Goal: Transaction & Acquisition: Purchase product/service

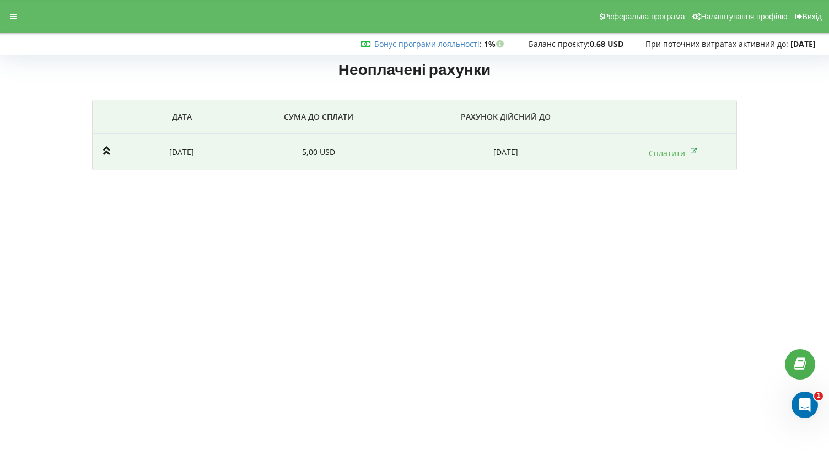
click at [655, 152] on link "Сплатити" at bounding box center [673, 153] width 49 height 10
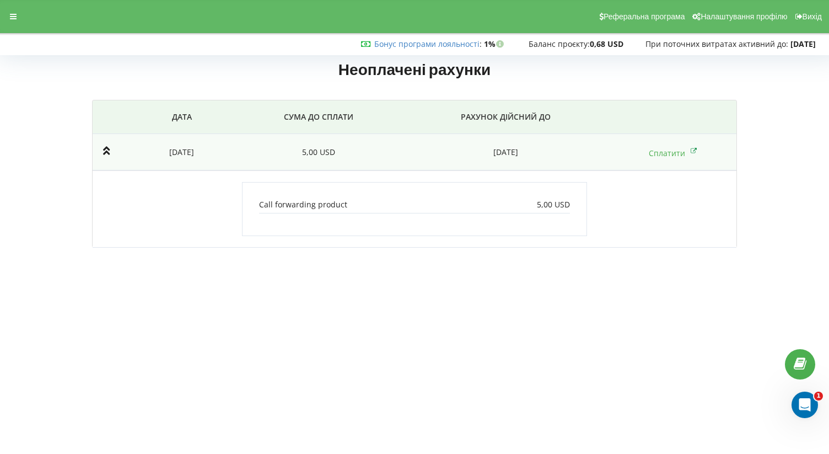
click at [445, 205] on div "Call forwarding product 5,00 USD" at bounding box center [415, 206] width 312 height 14
click at [368, 201] on div "Call forwarding product 5,00 USD" at bounding box center [415, 206] width 312 height 14
click at [339, 203] on p "Call forwarding product" at bounding box center [303, 204] width 88 height 11
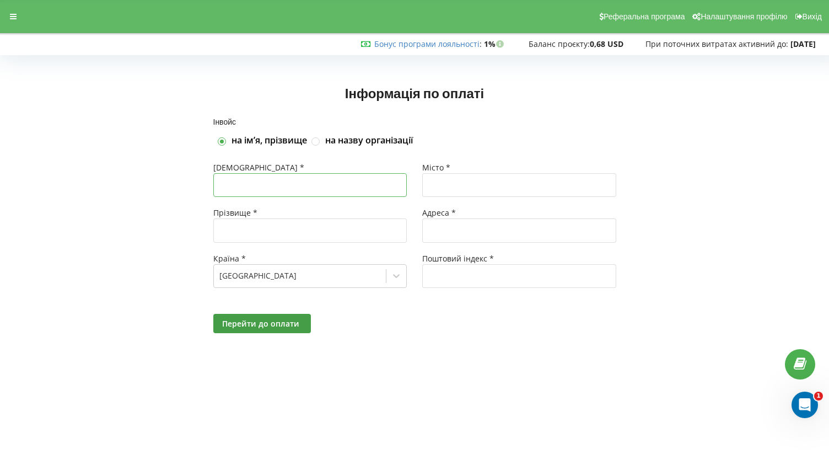
click at [361, 186] on input "text" at bounding box center [310, 185] width 194 height 24
type input "Олесь"
click at [474, 179] on input "text" at bounding box center [519, 185] width 194 height 24
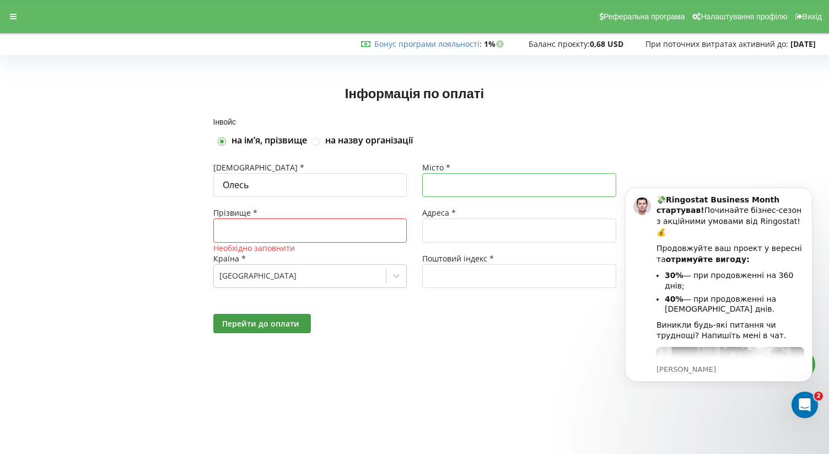
click at [514, 181] on input "text" at bounding box center [519, 185] width 194 height 24
click at [466, 217] on div "Адреса *" at bounding box center [519, 212] width 194 height 11
click at [465, 190] on input "Одеса" at bounding box center [519, 185] width 194 height 24
type input "Т"
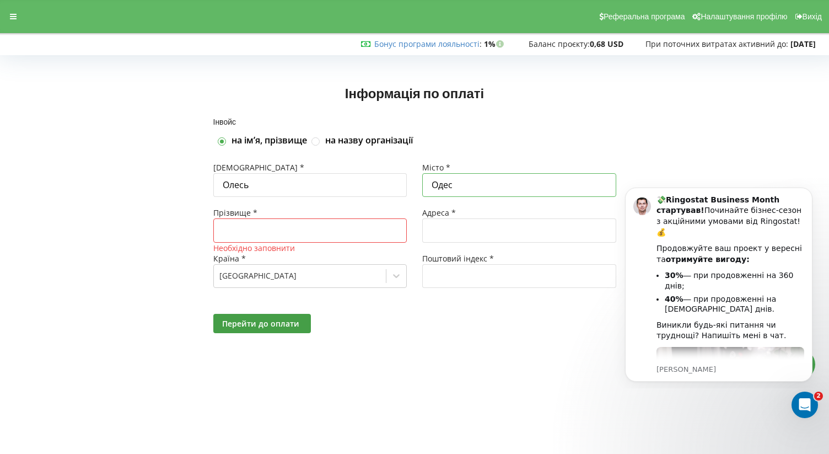
type input "Одеса"
click at [452, 238] on input "text" at bounding box center [519, 230] width 194 height 24
click at [329, 234] on input "text" at bounding box center [310, 230] width 194 height 24
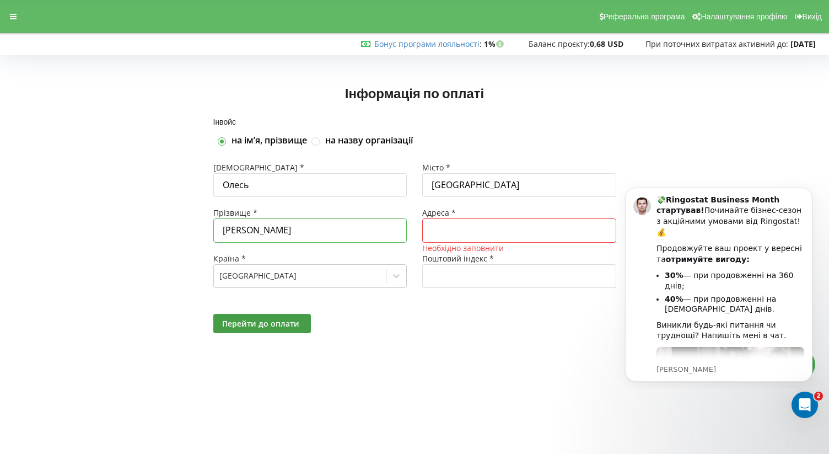
type input "Хоміцький"
click at [485, 237] on input "text" at bounding box center [519, 230] width 194 height 24
paste input "Овідіопольська вулиця, 1, Одеса, Одеська область, 65036"
drag, startPoint x: 607, startPoint y: 231, endPoint x: 541, endPoint y: 229, distance: 65.1
click at [541, 229] on input "Овідіопольська вулиця, 1, Одеса, Одеська область, 65036" at bounding box center [519, 230] width 194 height 24
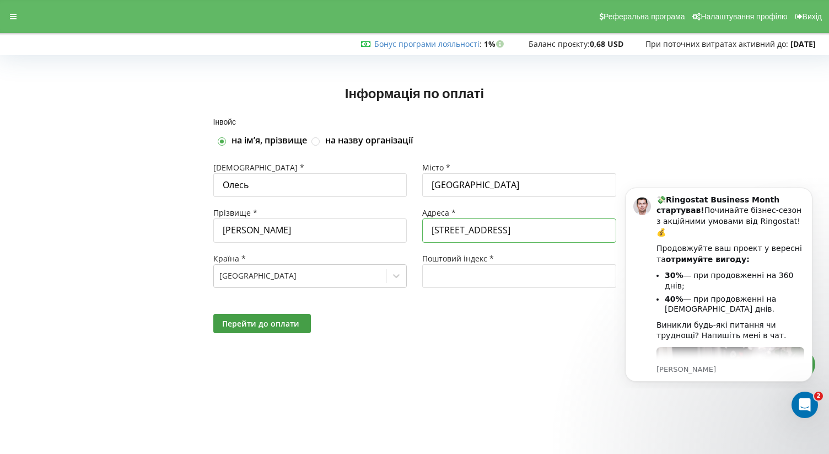
click at [591, 233] on input "Овідіопольська вулиця, 1, Одеса, Одеська область, 65036" at bounding box center [519, 230] width 194 height 24
type input "Овідіопольська вулиця, 1"
click at [557, 275] on input "text" at bounding box center [519, 276] width 194 height 24
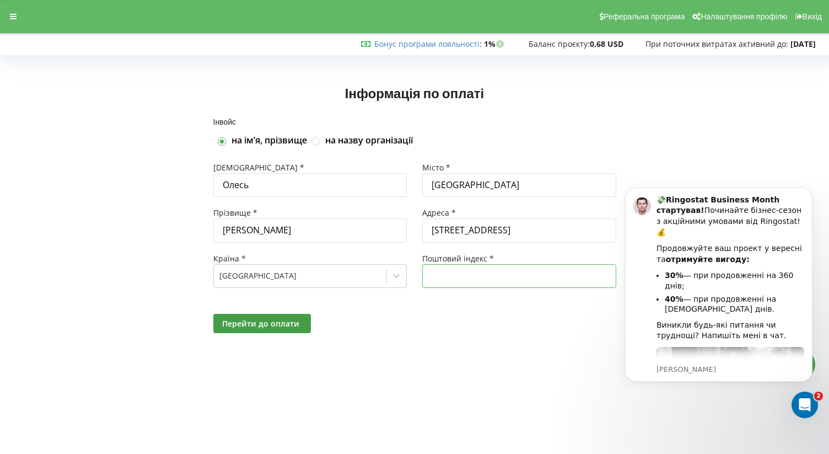
paste input "65036"
type input "65036"
click at [289, 321] on span "Перейти до оплати" at bounding box center [260, 323] width 77 height 10
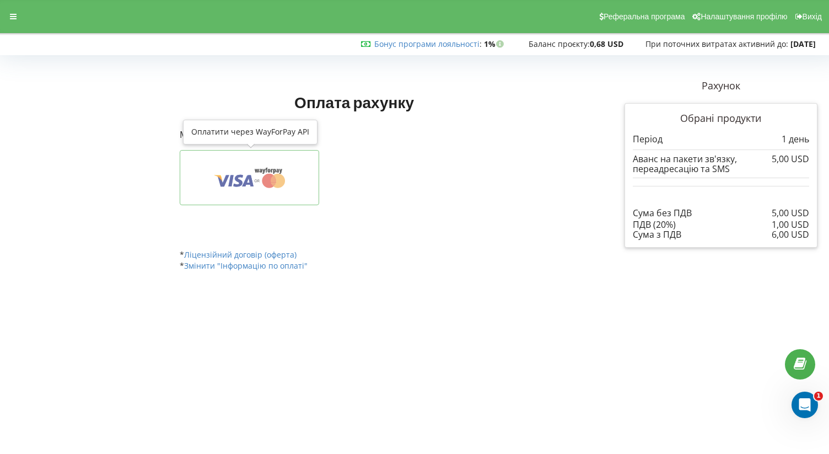
click at [278, 184] on icon at bounding box center [278, 181] width 14 height 14
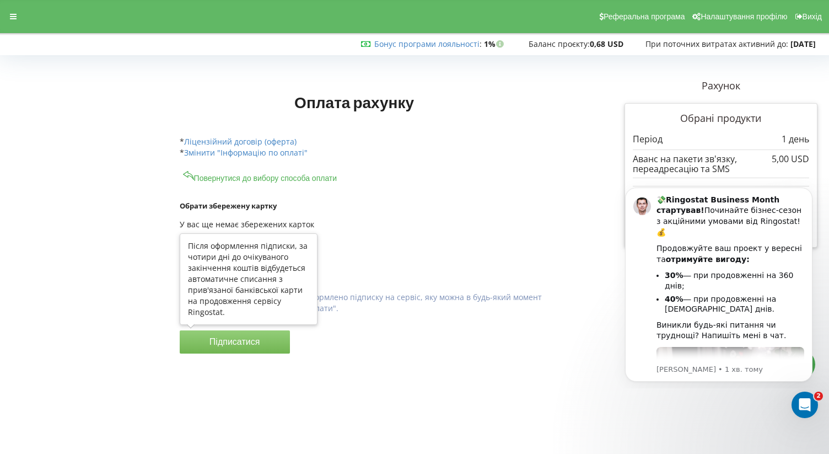
click at [242, 341] on button "Підписатися" at bounding box center [235, 341] width 110 height 23
